Goal: Book appointment/travel/reservation

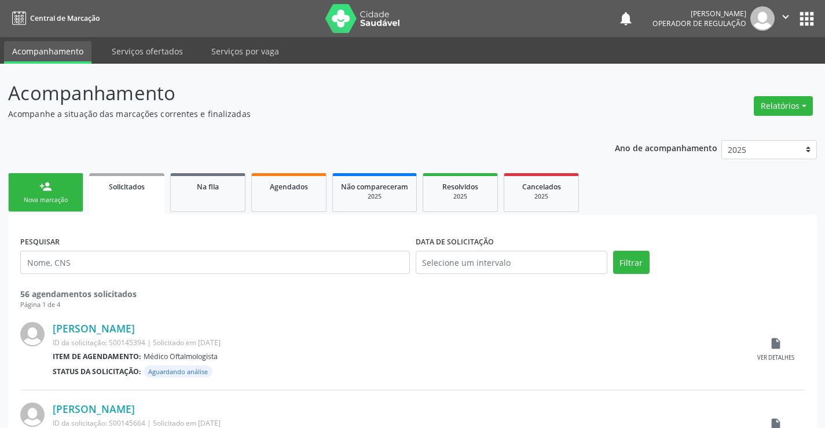
click at [37, 182] on link "person_add Nova marcação" at bounding box center [45, 192] width 75 height 39
click at [37, 183] on link "person_add Nova marcação" at bounding box center [45, 192] width 75 height 39
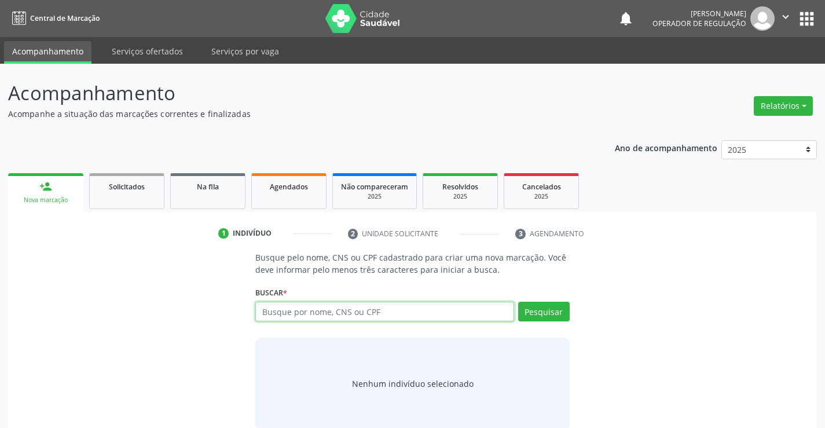
click at [327, 314] on input "text" at bounding box center [384, 312] width 258 height 20
click at [371, 302] on input "text" at bounding box center [384, 312] width 258 height 20
type input "700603963746660"
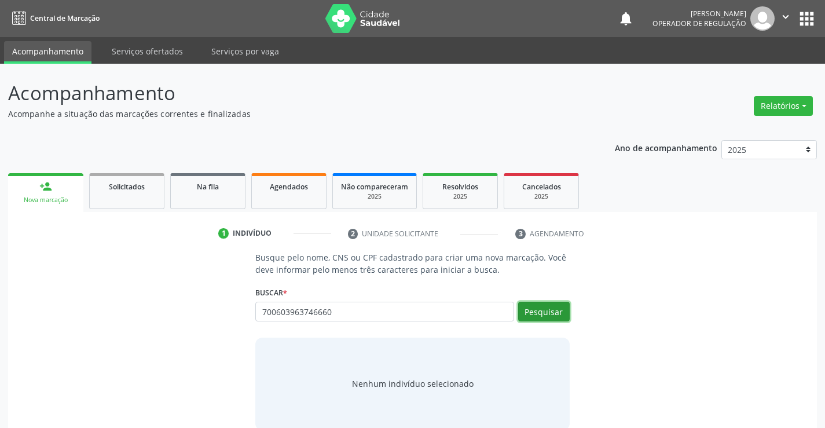
click at [531, 314] on button "Pesquisar" at bounding box center [544, 312] width 52 height 20
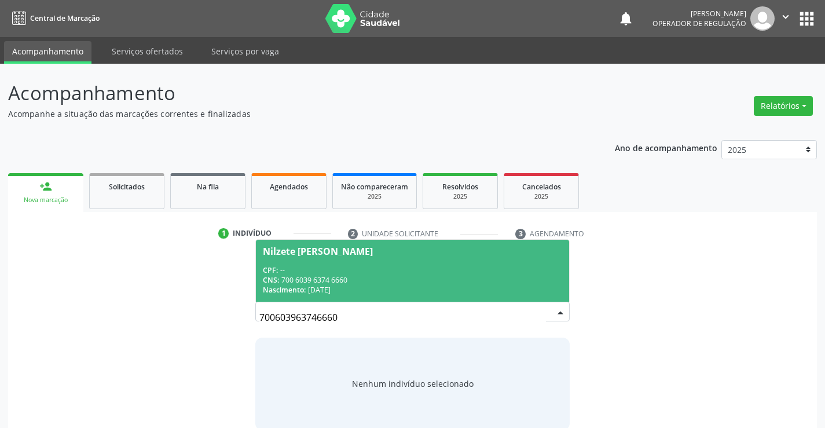
click at [333, 250] on div "Nilzete [PERSON_NAME]" at bounding box center [318, 251] width 110 height 9
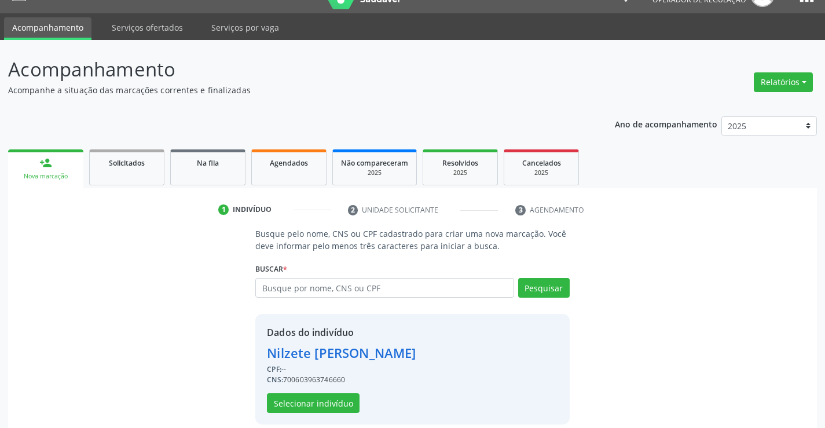
scroll to position [36, 0]
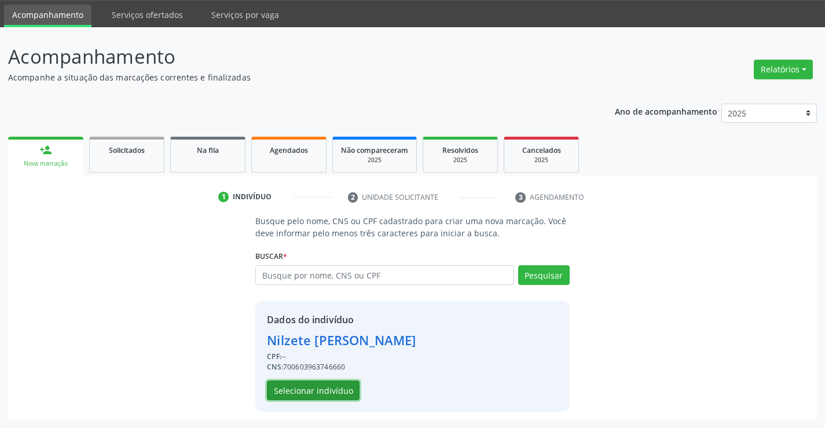
click at [318, 391] on button "Selecionar indivíduo" at bounding box center [313, 390] width 93 height 20
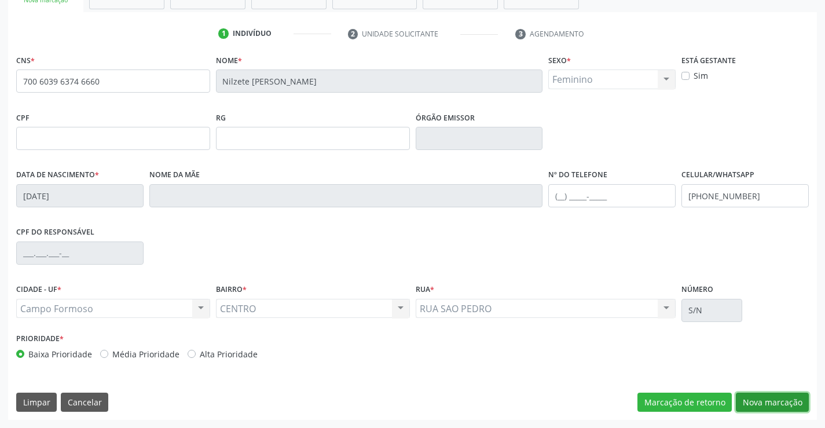
click at [778, 397] on button "Nova marcação" at bounding box center [772, 403] width 73 height 20
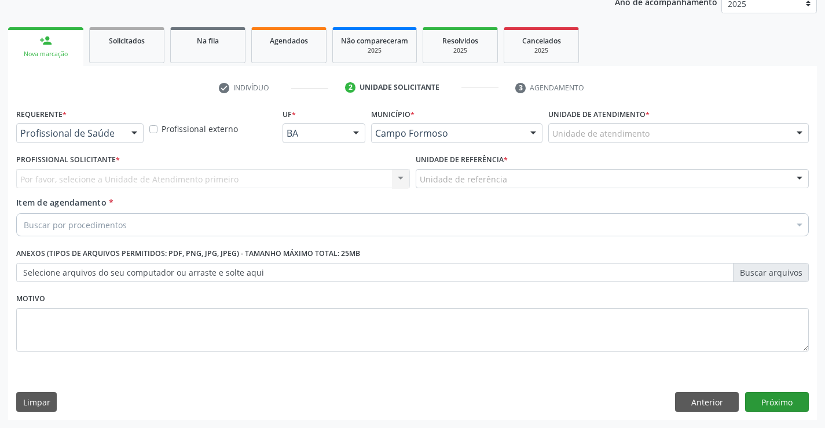
scroll to position [146, 0]
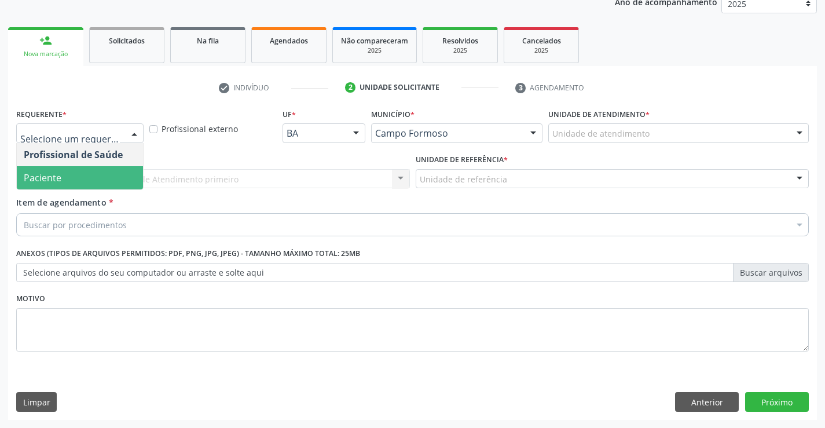
click at [89, 181] on span "Paciente" at bounding box center [80, 177] width 126 height 23
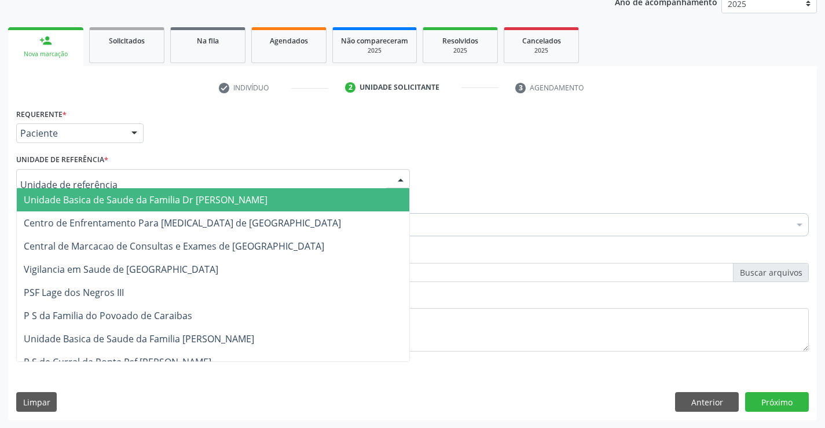
click at [124, 180] on div at bounding box center [213, 179] width 394 height 20
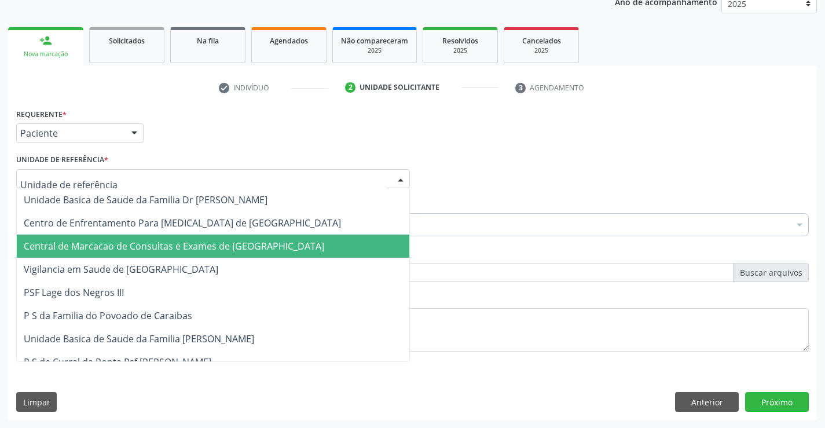
click at [116, 245] on span "Central de Marcacao de Consultas e Exames de [GEOGRAPHIC_DATA]" at bounding box center [174, 246] width 300 height 13
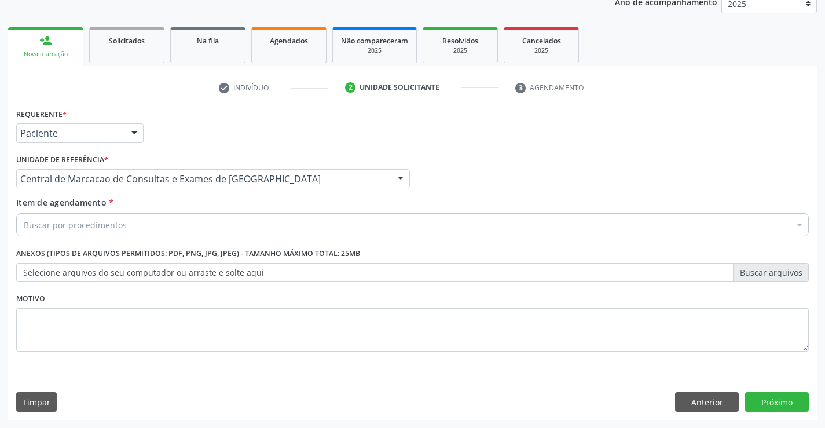
click at [126, 225] on div "Buscar por procedimentos" at bounding box center [412, 224] width 793 height 23
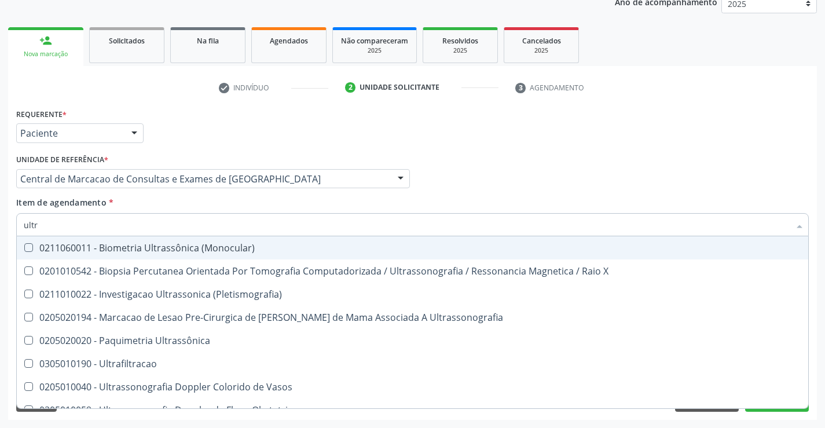
type input "ultra"
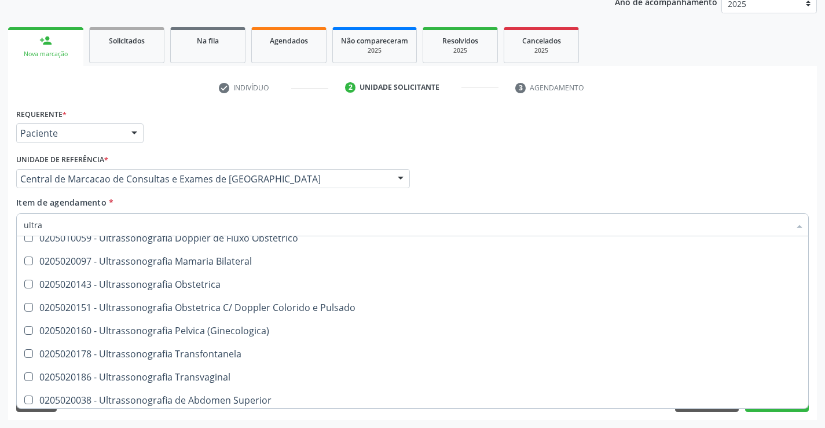
scroll to position [174, 0]
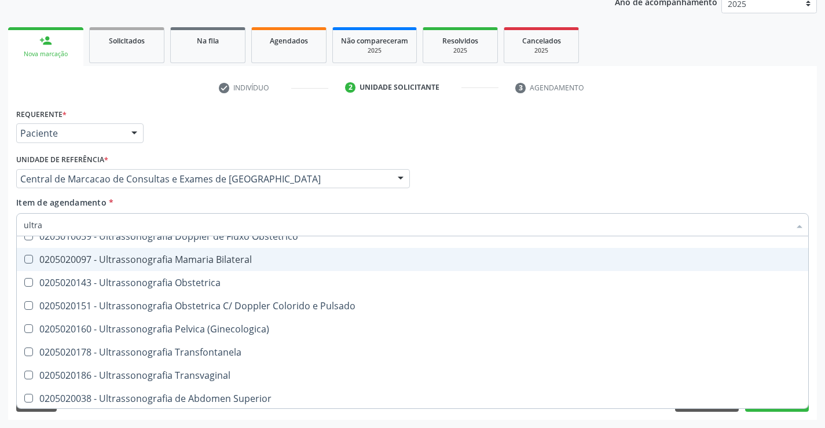
click at [256, 265] on span "0205020097 - Ultrassonografia Mamaria Bilateral" at bounding box center [412, 259] width 791 height 23
checkbox Bilateral "true"
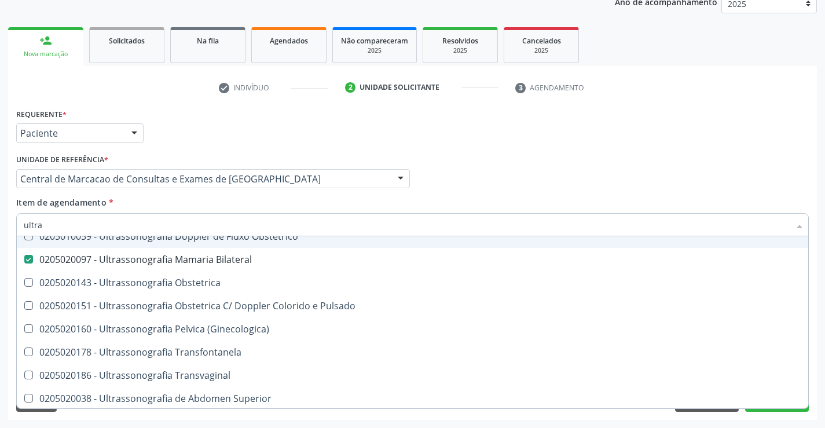
click at [134, 222] on input "ultra" at bounding box center [407, 224] width 766 height 23
type input "e"
checkbox Bilateral "false"
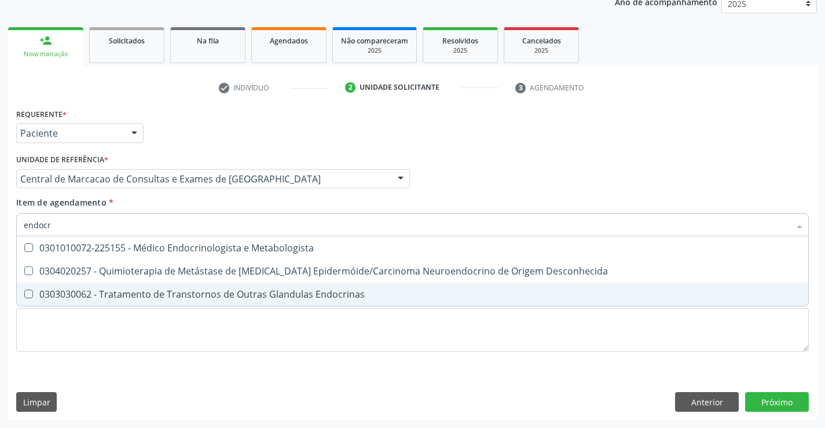
scroll to position [0, 0]
type input "endocrin"
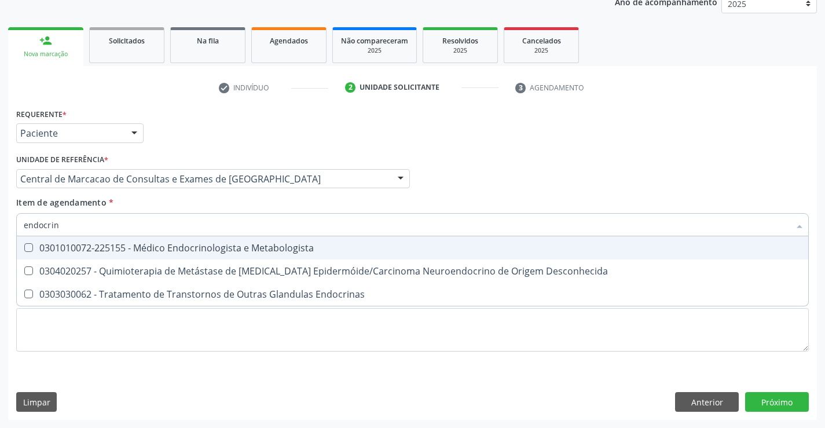
click at [482, 248] on div "0301010072-225155 - Médico Endocrinologista e Metabologista" at bounding box center [413, 247] width 778 height 9
checkbox Metabologista "true"
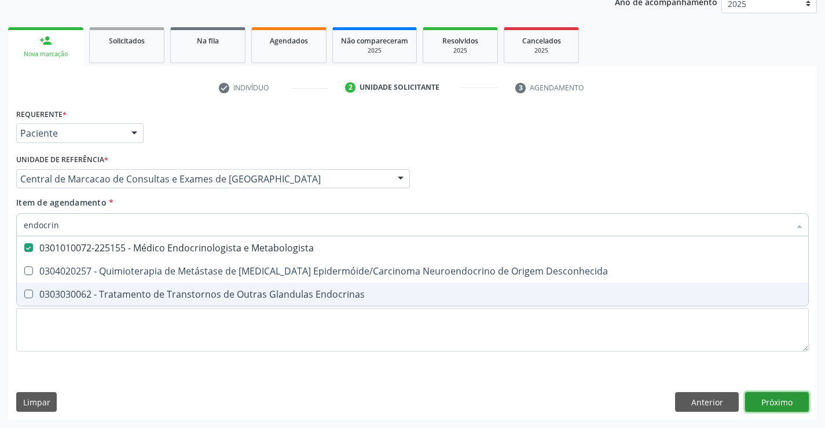
click at [793, 398] on div "Requerente * Paciente Profissional de Saúde Paciente Nenhum resultado encontrad…" at bounding box center [412, 262] width 809 height 314
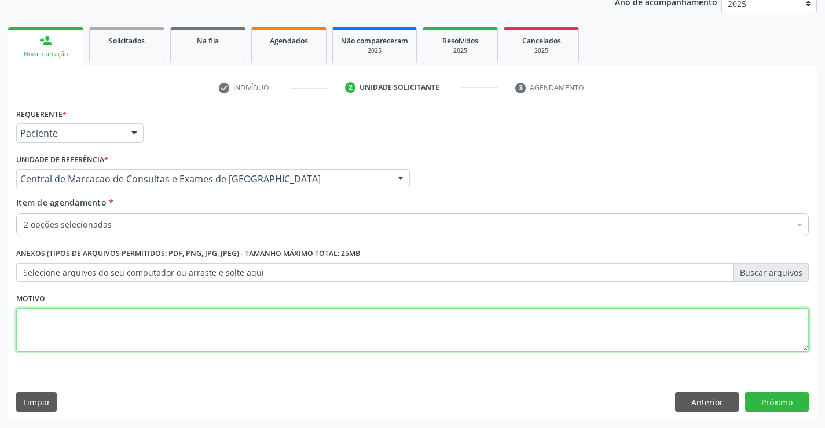
click at [386, 282] on html "Central de Marcação notifications [PERSON_NAME] Operador de regulação  Configu…" at bounding box center [412, 68] width 825 height 428
click at [782, 396] on button "Próximo" at bounding box center [777, 402] width 64 height 20
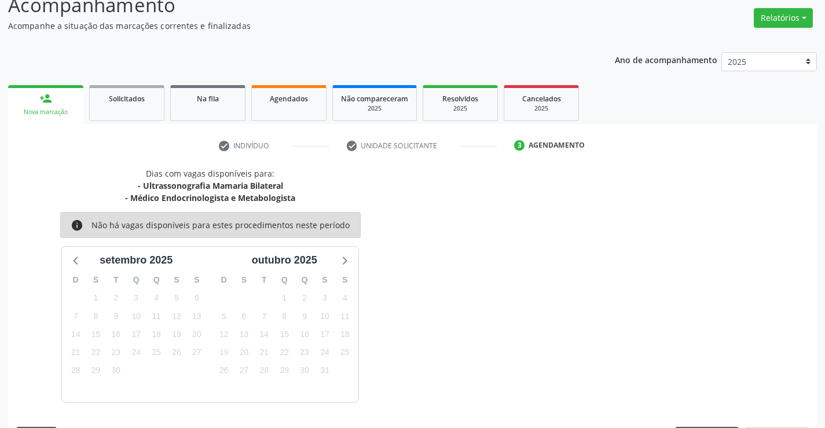
scroll to position [122, 0]
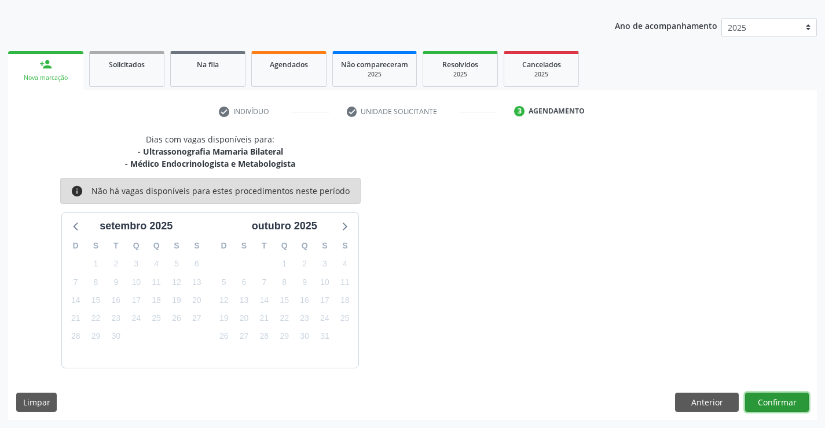
click at [791, 401] on button "Confirmar" at bounding box center [777, 403] width 64 height 20
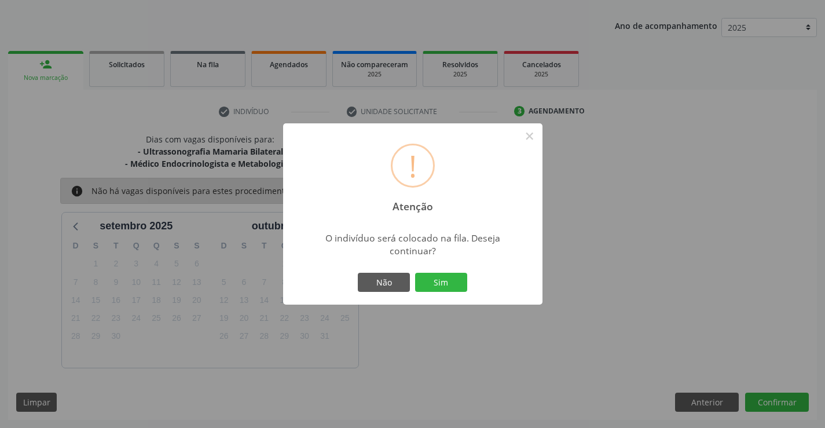
click at [415, 273] on button "Sim" at bounding box center [441, 283] width 52 height 20
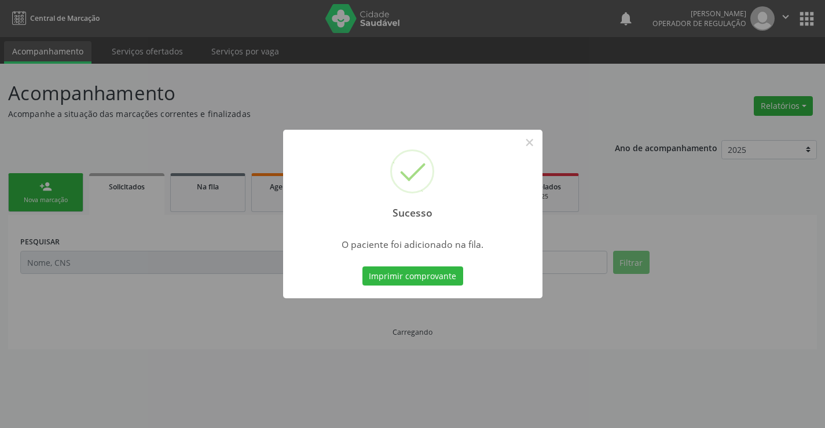
scroll to position [0, 0]
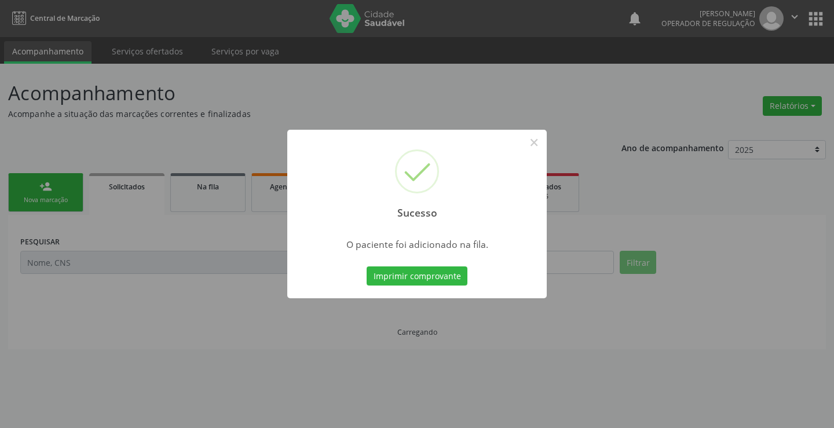
click at [366, 266] on button "Imprimir comprovante" at bounding box center [416, 276] width 101 height 20
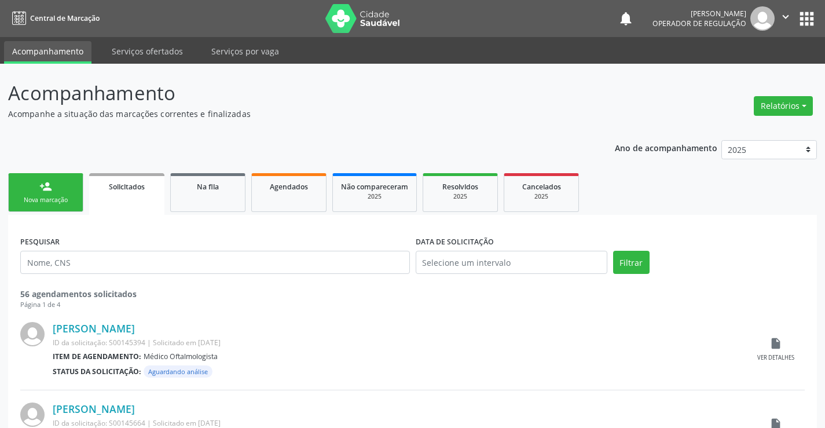
click at [40, 183] on div "person_add" at bounding box center [45, 186] width 13 height 13
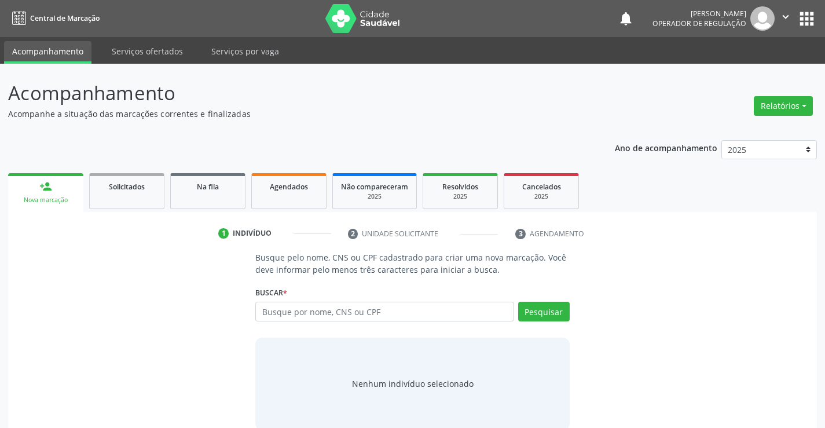
click at [354, 300] on div "Buscar * Busque por nome, CNS ou CPF Nenhum resultado encontrado para: " " Digi…" at bounding box center [412, 306] width 314 height 45
click at [356, 314] on input "text" at bounding box center [384, 312] width 258 height 20
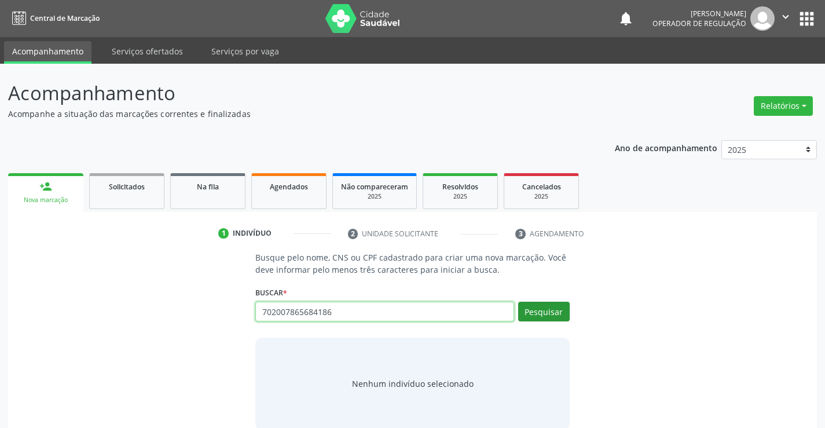
type input "702007865684186"
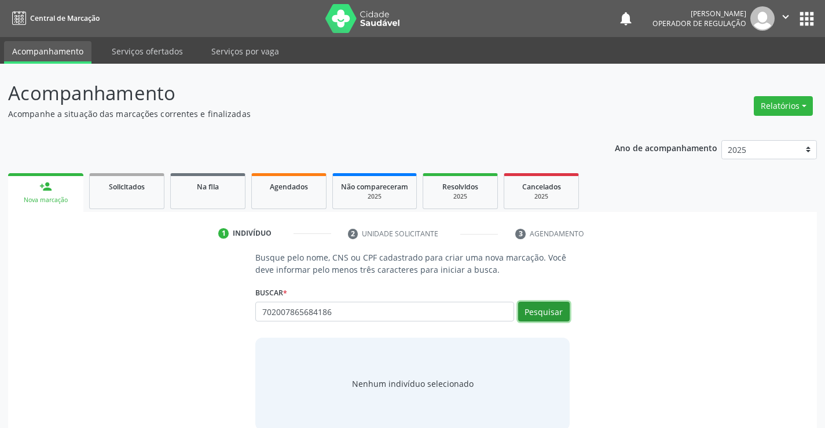
click at [532, 306] on button "Pesquisar" at bounding box center [544, 312] width 52 height 20
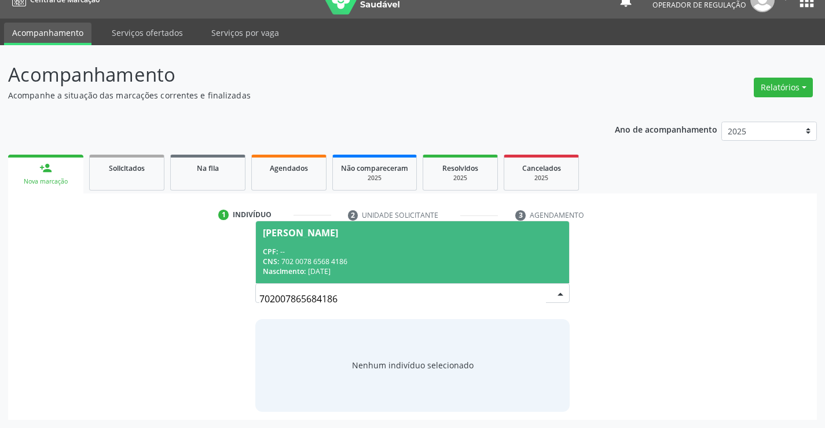
click at [409, 235] on div "[PERSON_NAME]" at bounding box center [412, 232] width 299 height 9
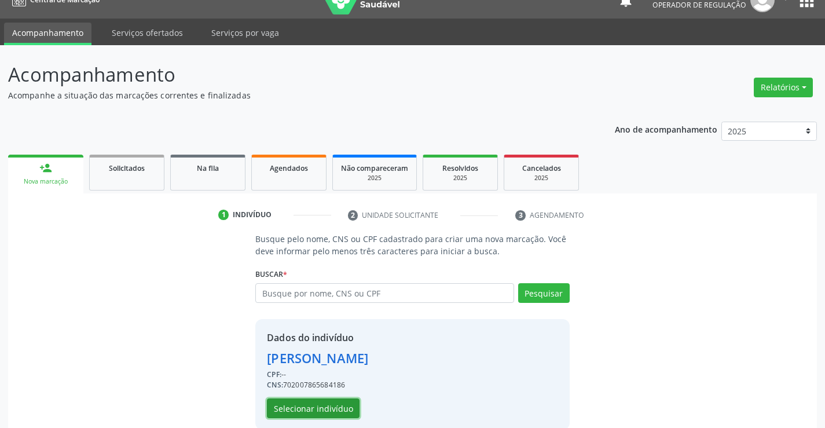
click at [339, 412] on button "Selecionar indivíduo" at bounding box center [313, 408] width 93 height 20
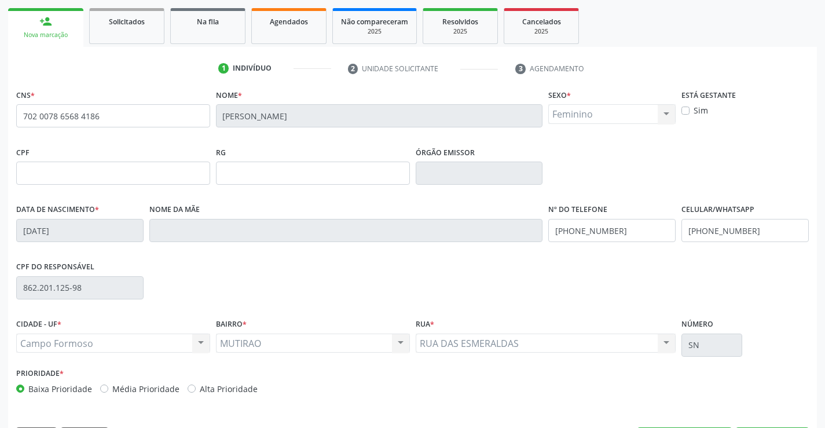
scroll to position [192, 0]
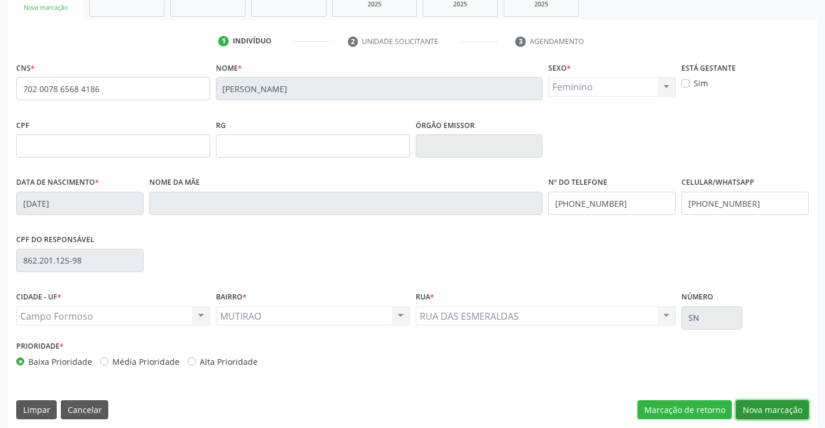
click at [754, 409] on button "Nova marcação" at bounding box center [772, 410] width 73 height 20
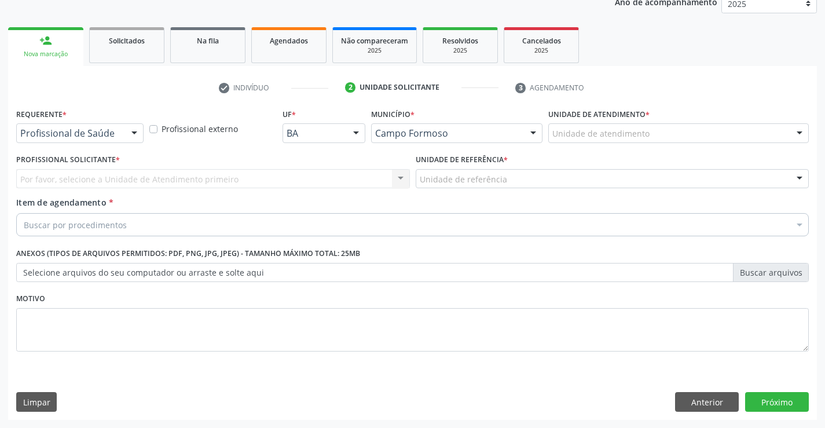
scroll to position [146, 0]
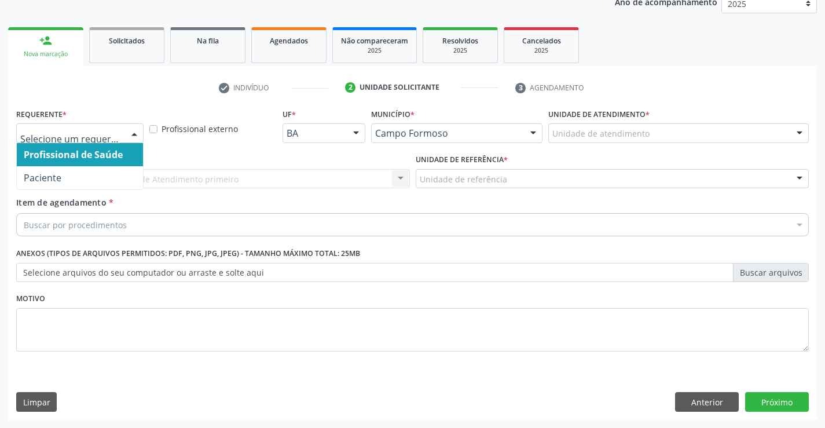
click at [131, 128] on div at bounding box center [134, 134] width 17 height 20
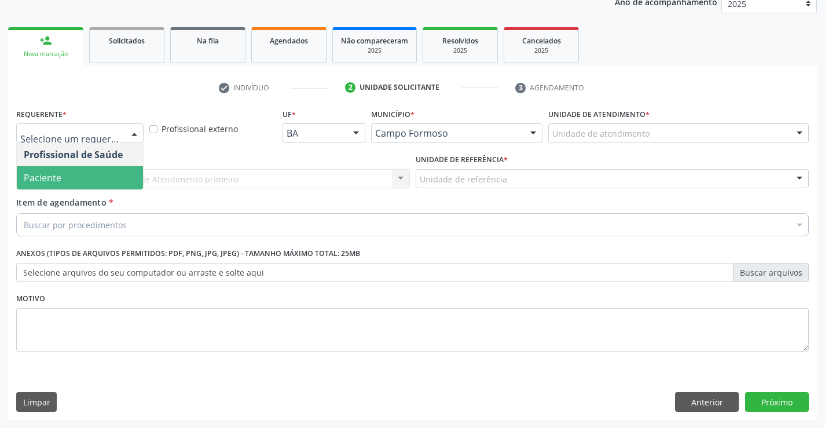
click at [107, 172] on span "Paciente" at bounding box center [80, 177] width 126 height 23
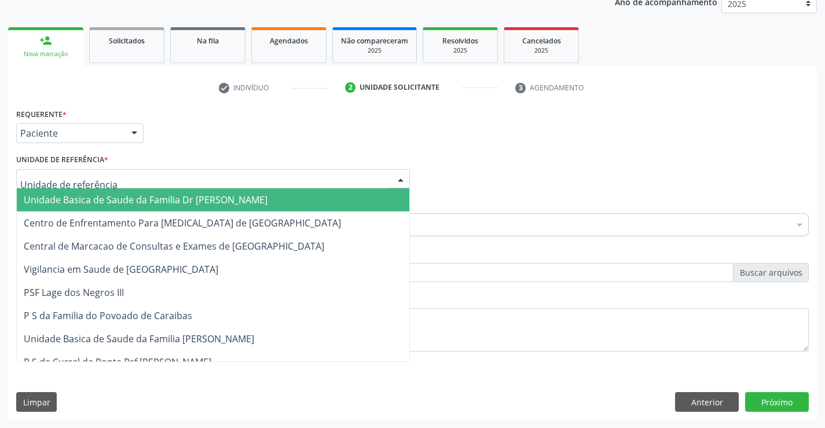
click at [107, 170] on div at bounding box center [213, 179] width 394 height 20
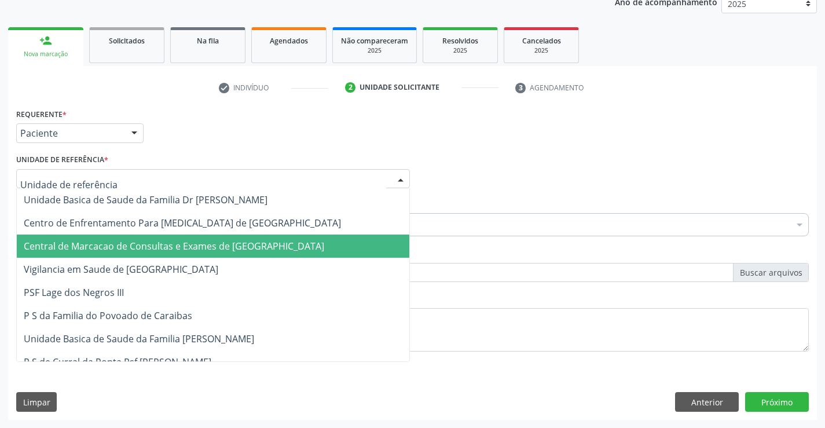
click at [111, 243] on span "Central de Marcacao de Consultas e Exames de [GEOGRAPHIC_DATA]" at bounding box center [174, 246] width 300 height 13
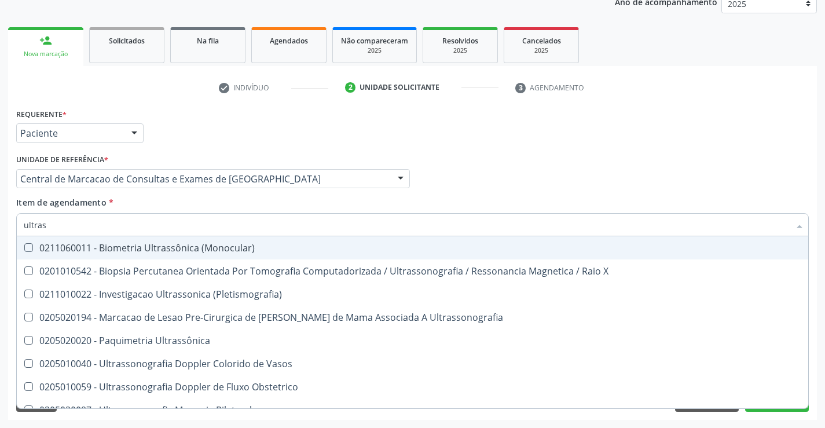
type input "ultrass"
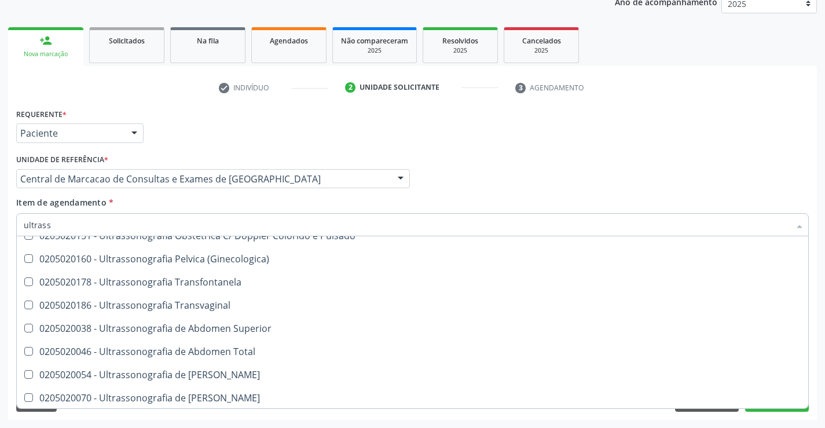
scroll to position [232, 0]
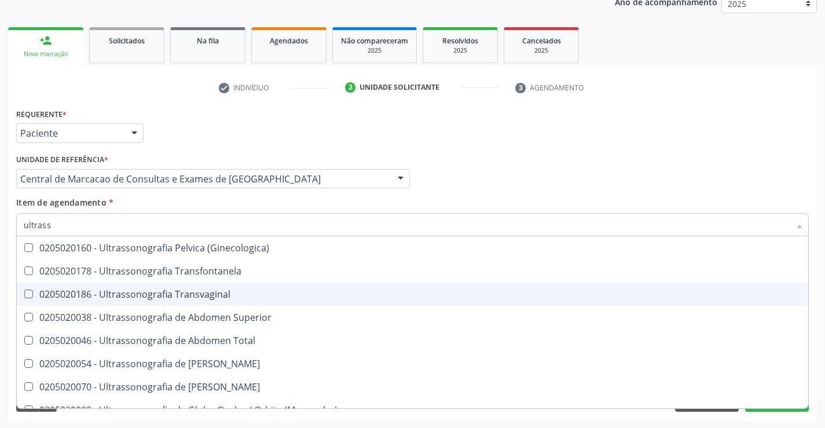
click at [233, 294] on div "0205020186 - Ultrassonografia Transvaginal" at bounding box center [413, 293] width 778 height 9
checkbox Transvaginal "true"
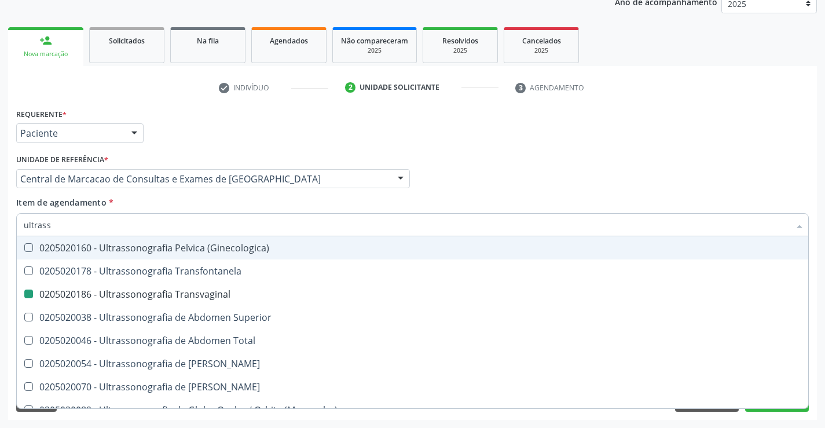
click at [762, 189] on div "Profissional Solicitante Por favor, selecione a Unidade de Atendimento primeiro…" at bounding box center [412, 173] width 798 height 45
checkbox X "true"
checkbox Transvaginal "false"
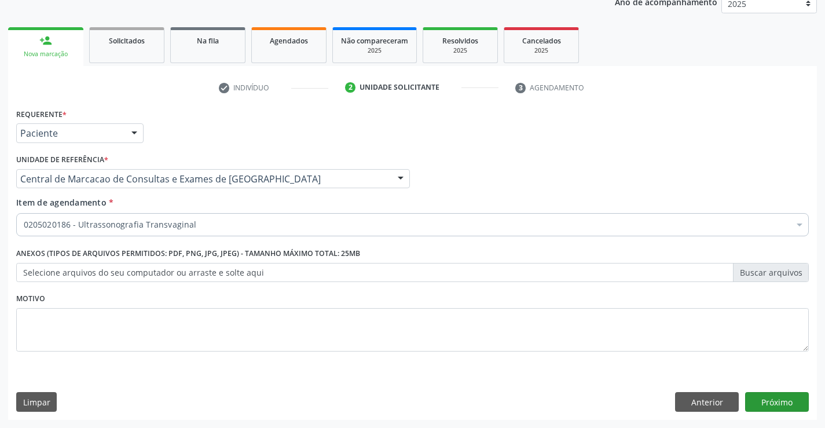
scroll to position [0, 0]
click at [780, 403] on button "Próximo" at bounding box center [777, 402] width 64 height 20
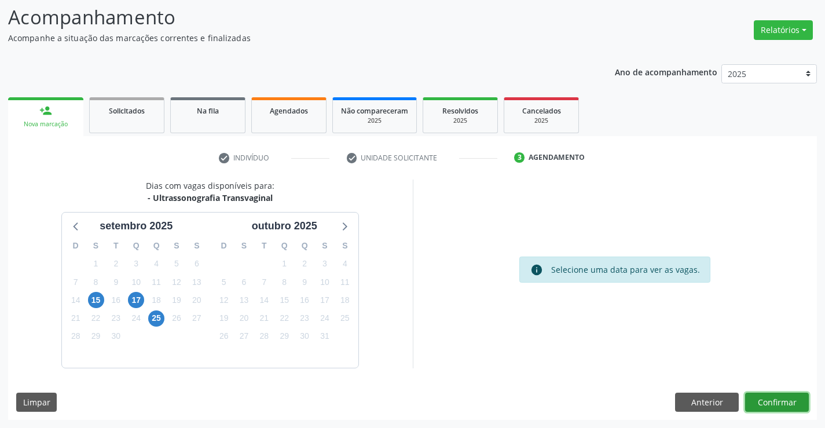
click at [783, 403] on button "Confirmar" at bounding box center [777, 403] width 64 height 20
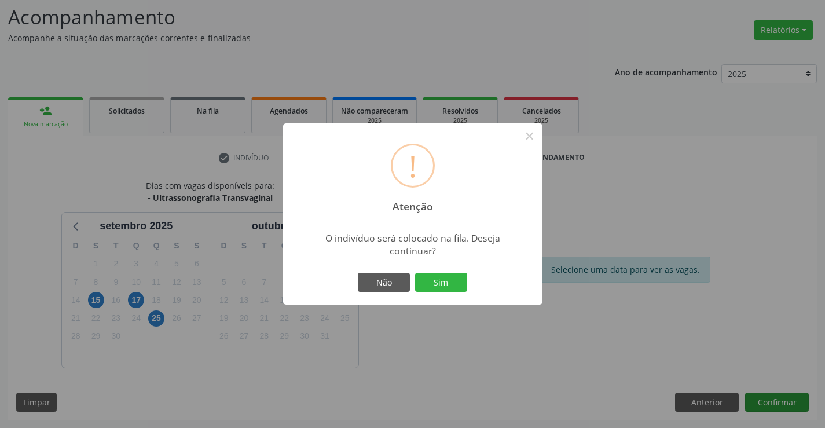
click at [415, 273] on button "Sim" at bounding box center [441, 283] width 52 height 20
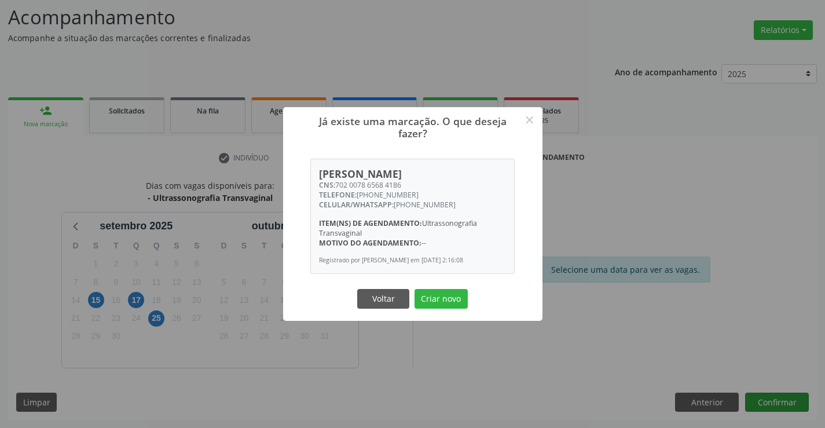
click at [415, 289] on button "Criar novo" at bounding box center [441, 299] width 53 height 20
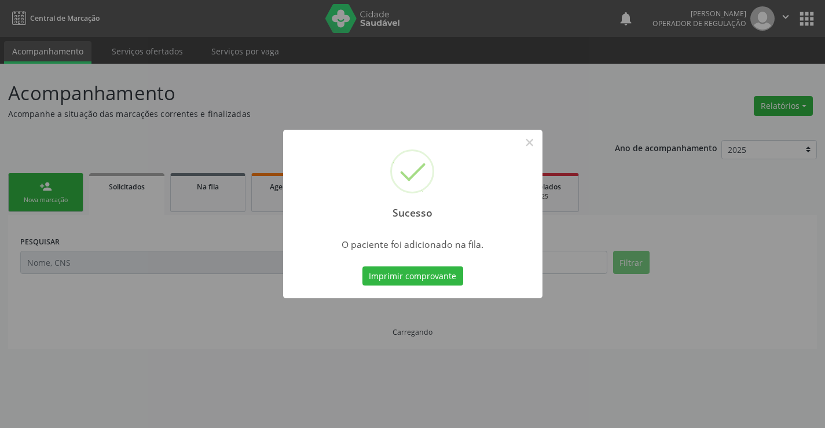
scroll to position [0, 0]
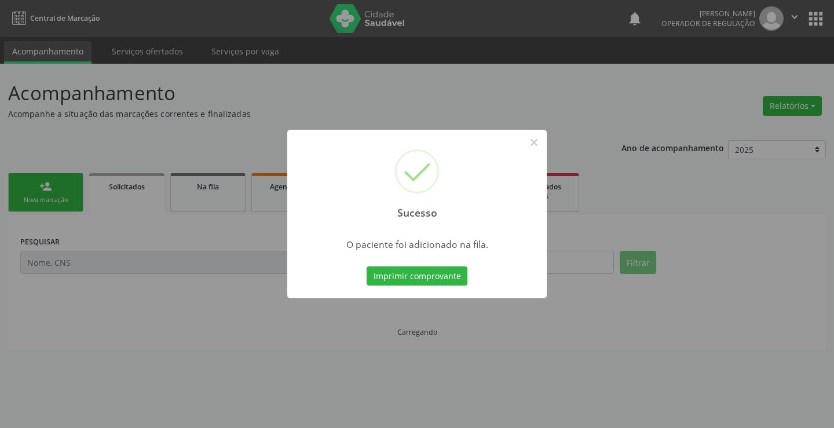
click at [366, 266] on button "Imprimir comprovante" at bounding box center [416, 276] width 101 height 20
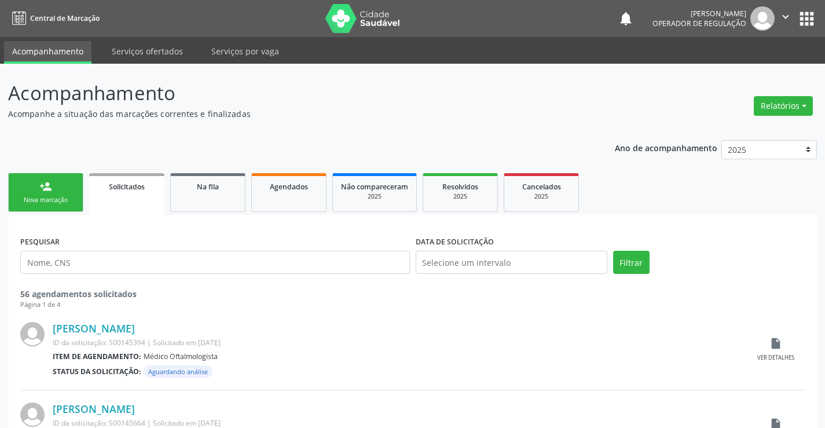
click at [791, 17] on icon "" at bounding box center [785, 16] width 13 height 13
click at [738, 70] on link "Sair" at bounding box center [756, 71] width 80 height 16
